Goal: Task Accomplishment & Management: Use online tool/utility

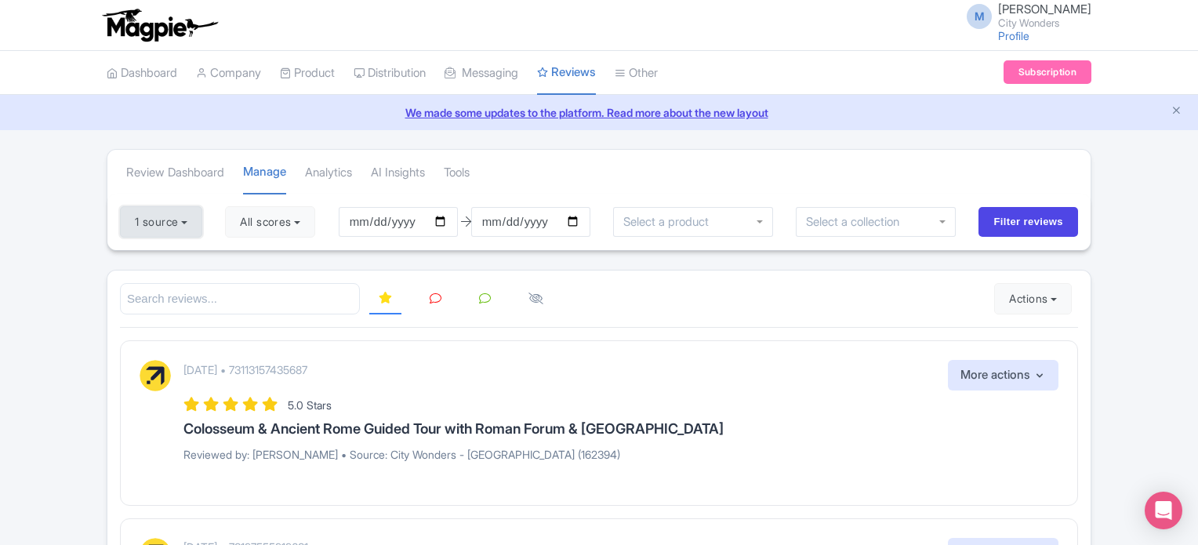
click at [144, 215] on button "1 source" at bounding box center [161, 221] width 82 height 31
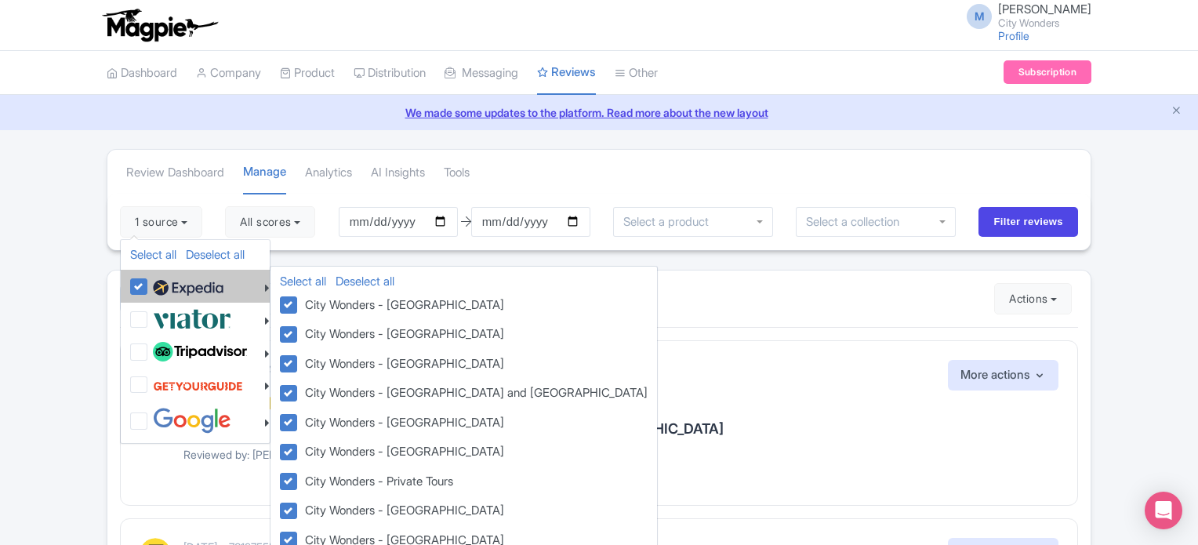
click at [149, 277] on label at bounding box center [186, 286] width 74 height 27
click at [149, 277] on input "checkbox" at bounding box center [154, 278] width 10 height 10
checkbox input "false"
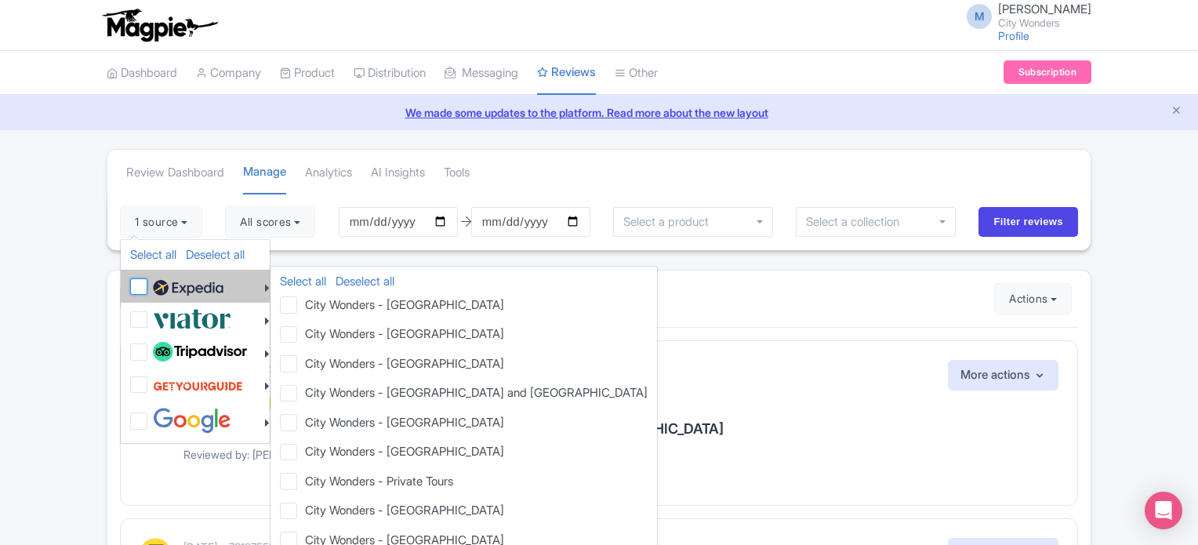
checkbox input "false"
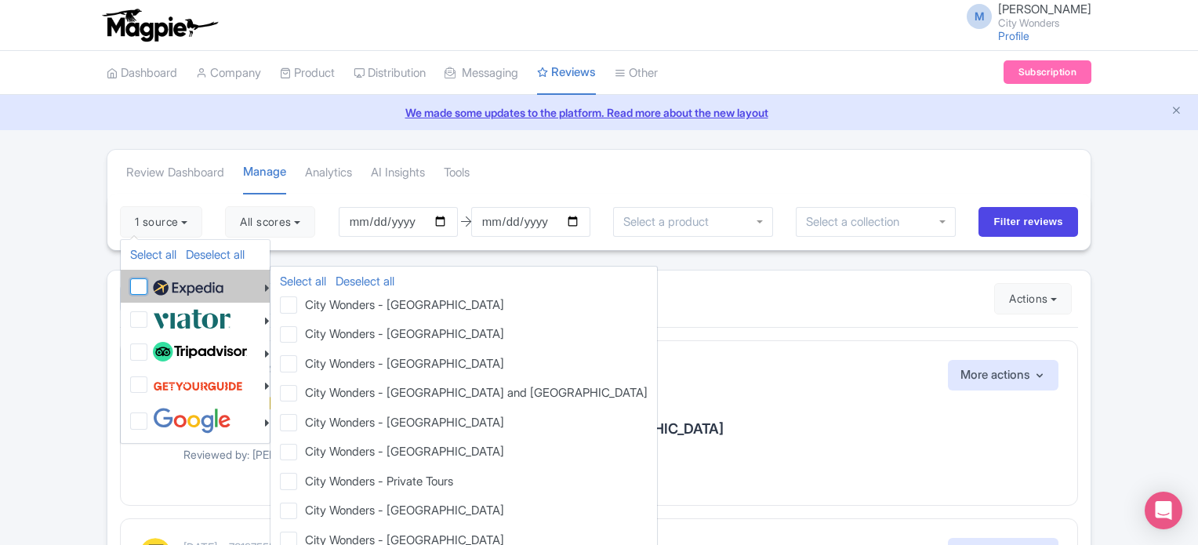
checkbox input "false"
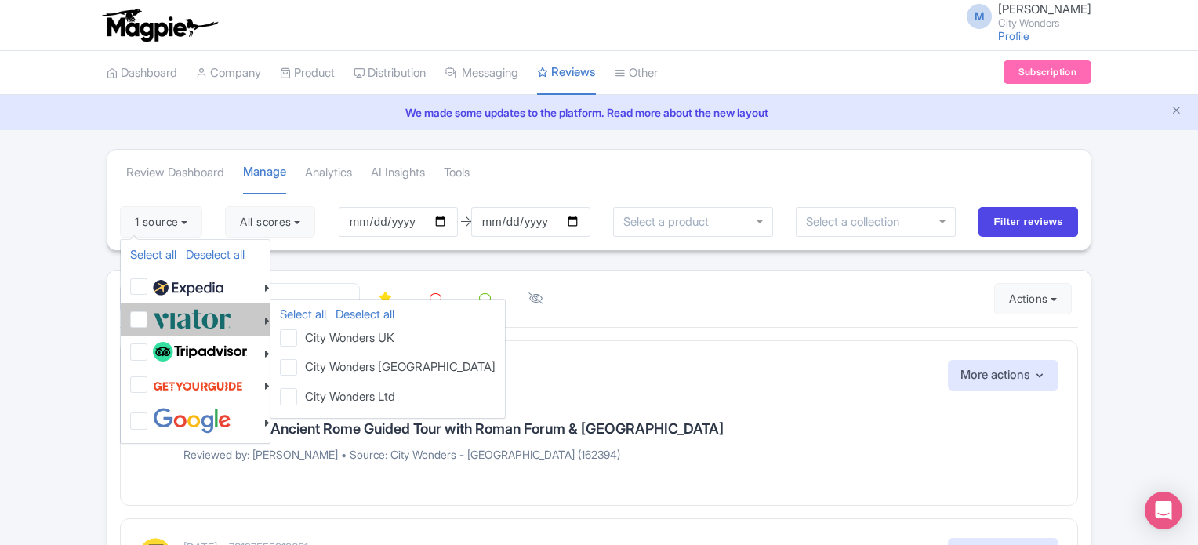
click at [149, 322] on label at bounding box center [190, 319] width 82 height 26
click at [149, 316] on input "checkbox" at bounding box center [154, 311] width 10 height 10
checkbox input "true"
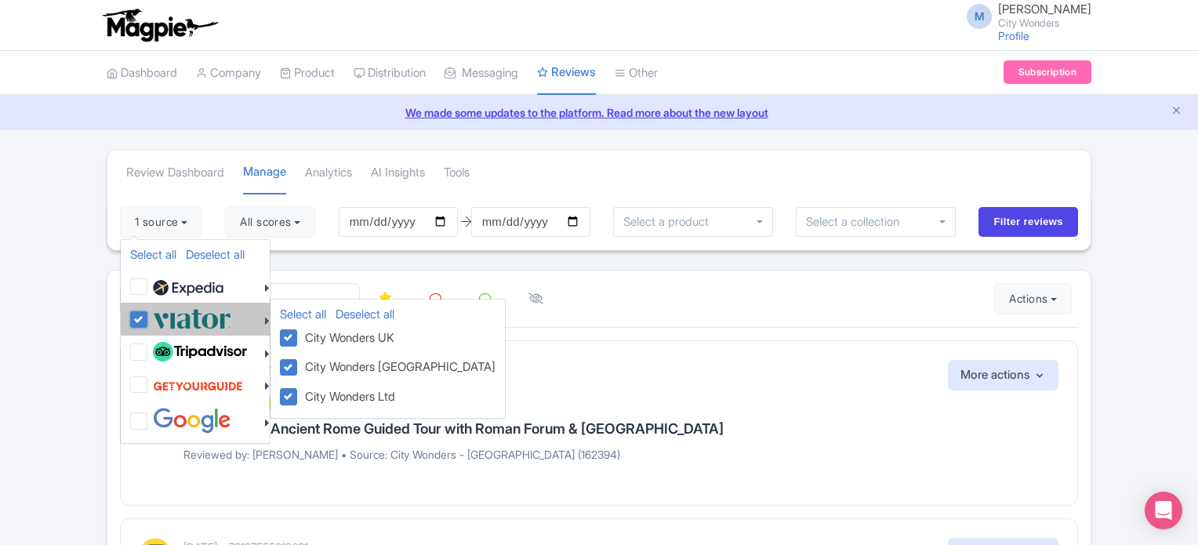
checkbox input "true"
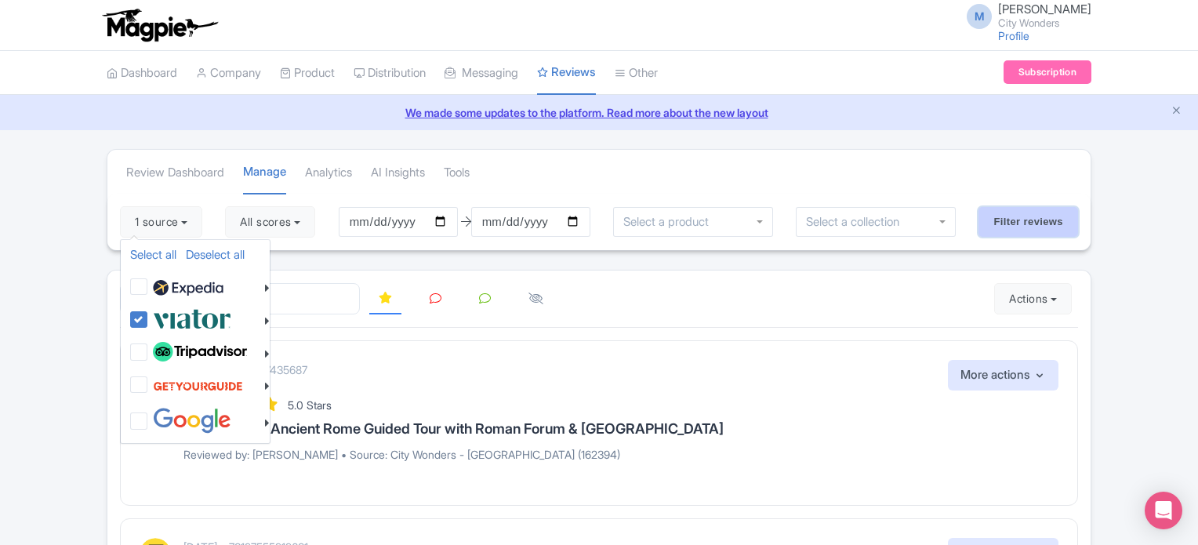
click at [1016, 222] on input "Filter reviews" at bounding box center [1028, 222] width 100 height 30
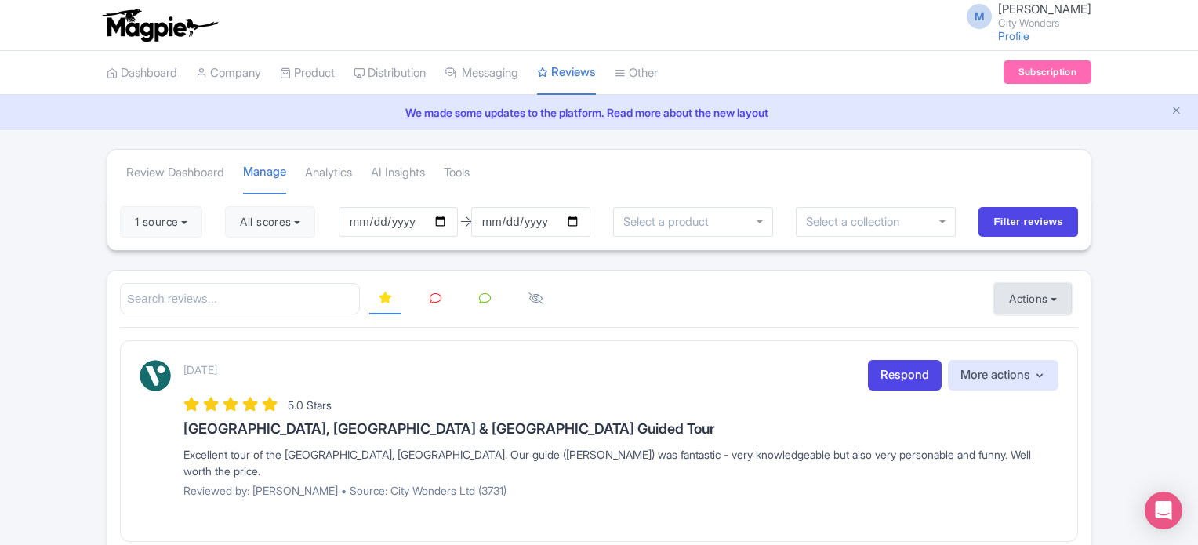
click at [1025, 295] on button "Actions" at bounding box center [1033, 298] width 78 height 31
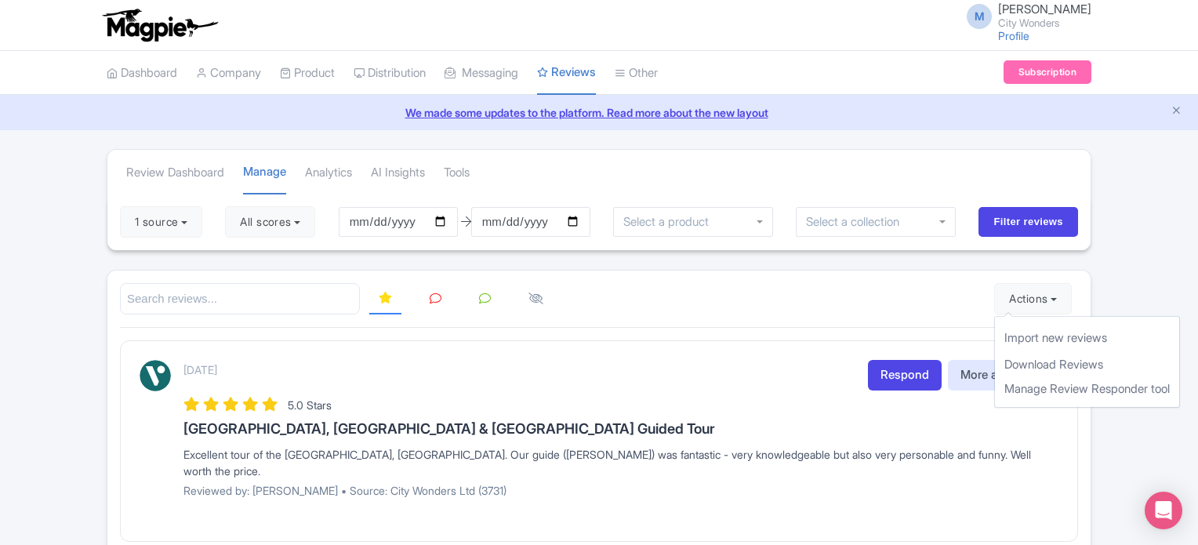
click at [855, 287] on div at bounding box center [599, 299] width 958 height 32
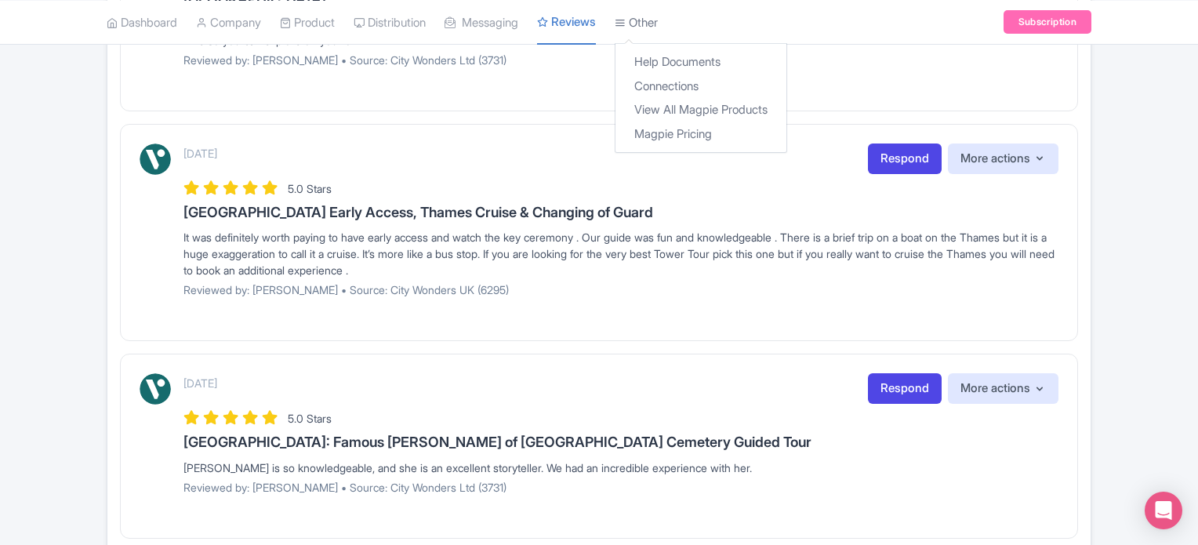
scroll to position [1075, 0]
